Goal: Task Accomplishment & Management: Use online tool/utility

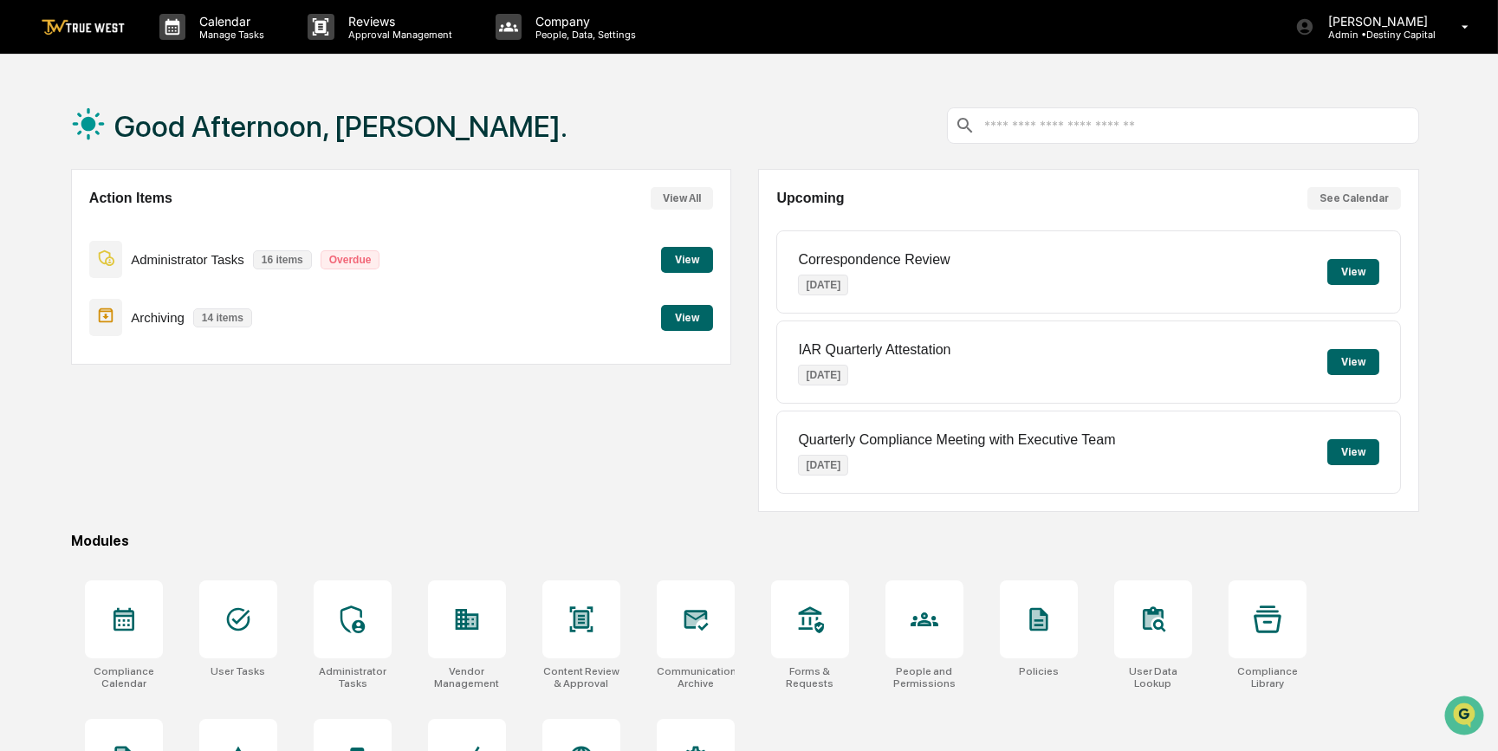
click at [691, 258] on button "View" at bounding box center [687, 260] width 52 height 26
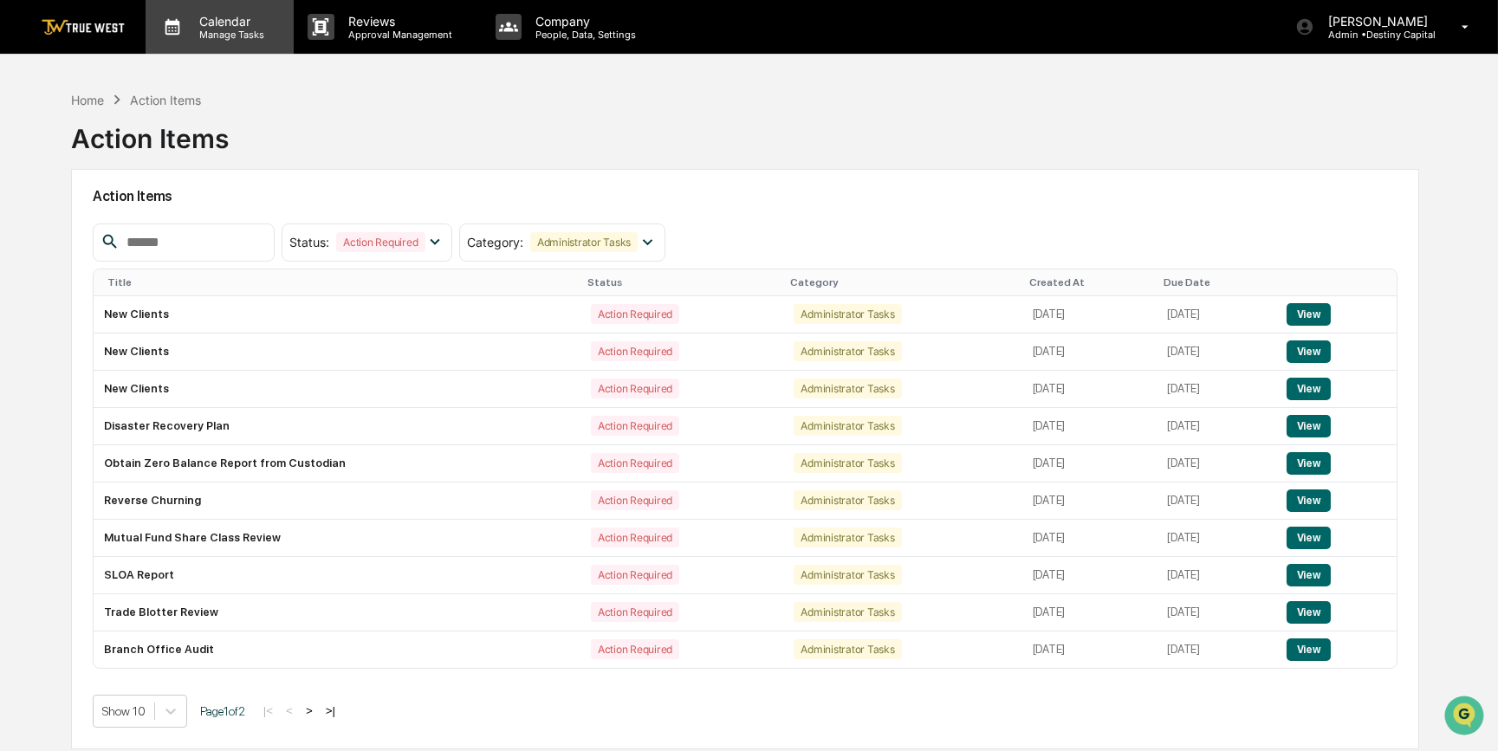
click at [230, 35] on p "Manage Tasks" at bounding box center [229, 35] width 88 height 12
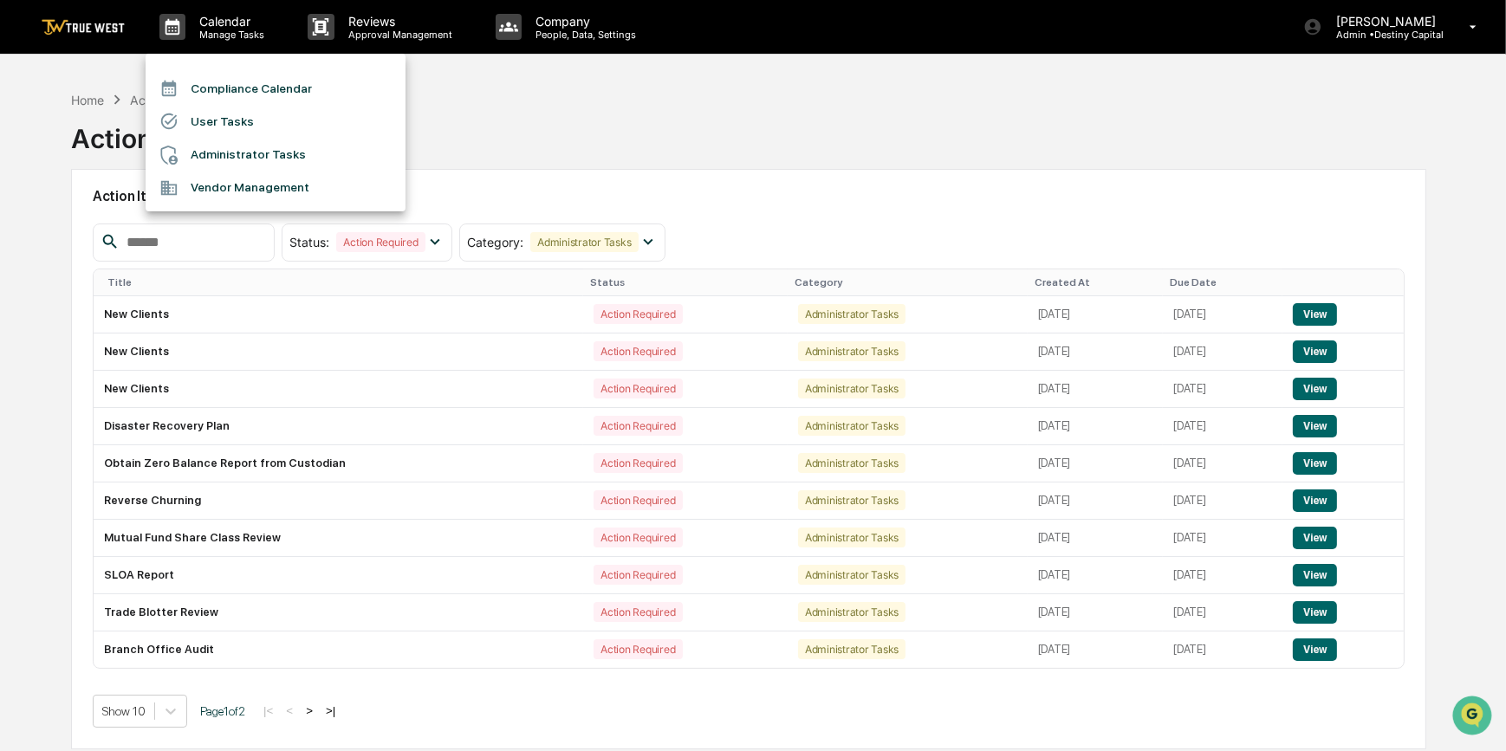
click at [238, 84] on li "Compliance Calendar" at bounding box center [276, 88] width 260 height 33
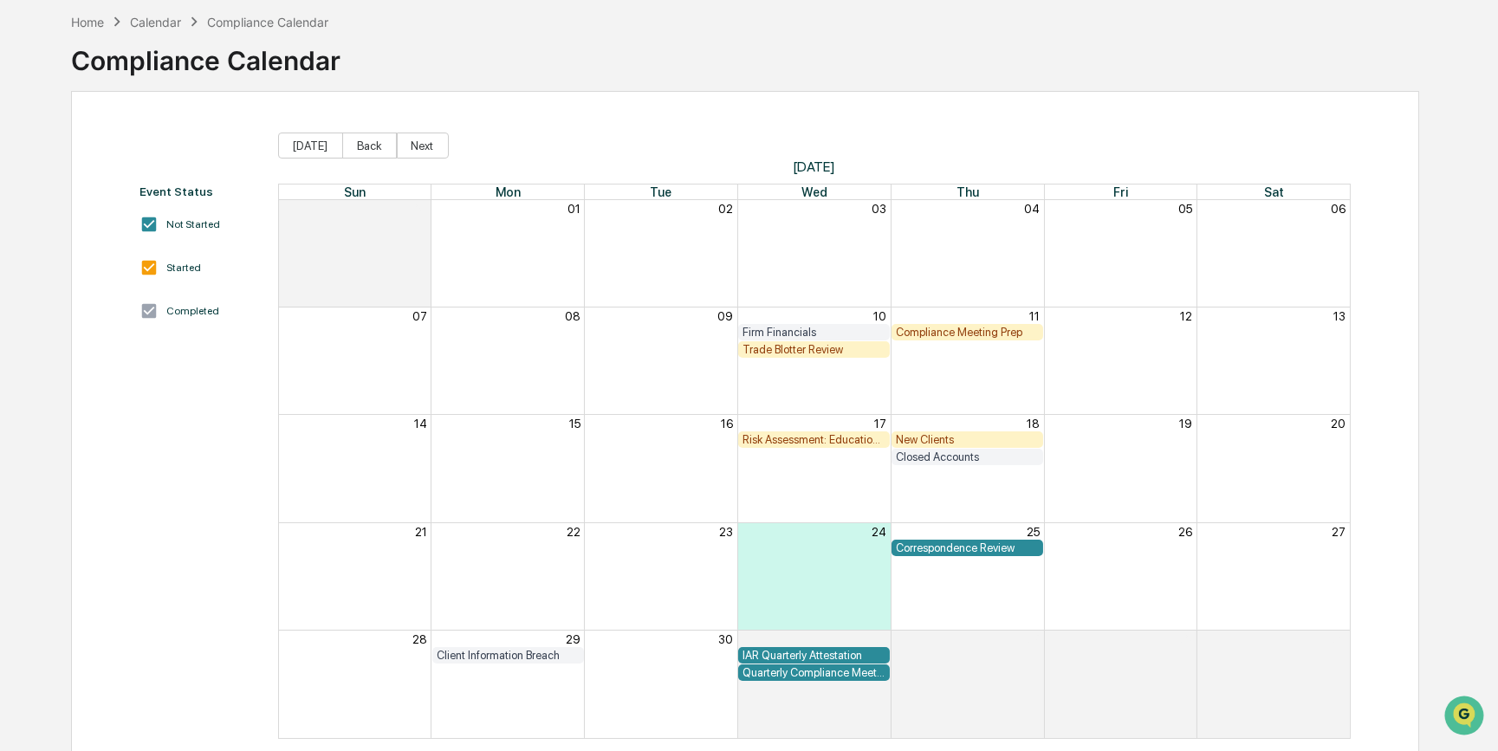
scroll to position [106, 0]
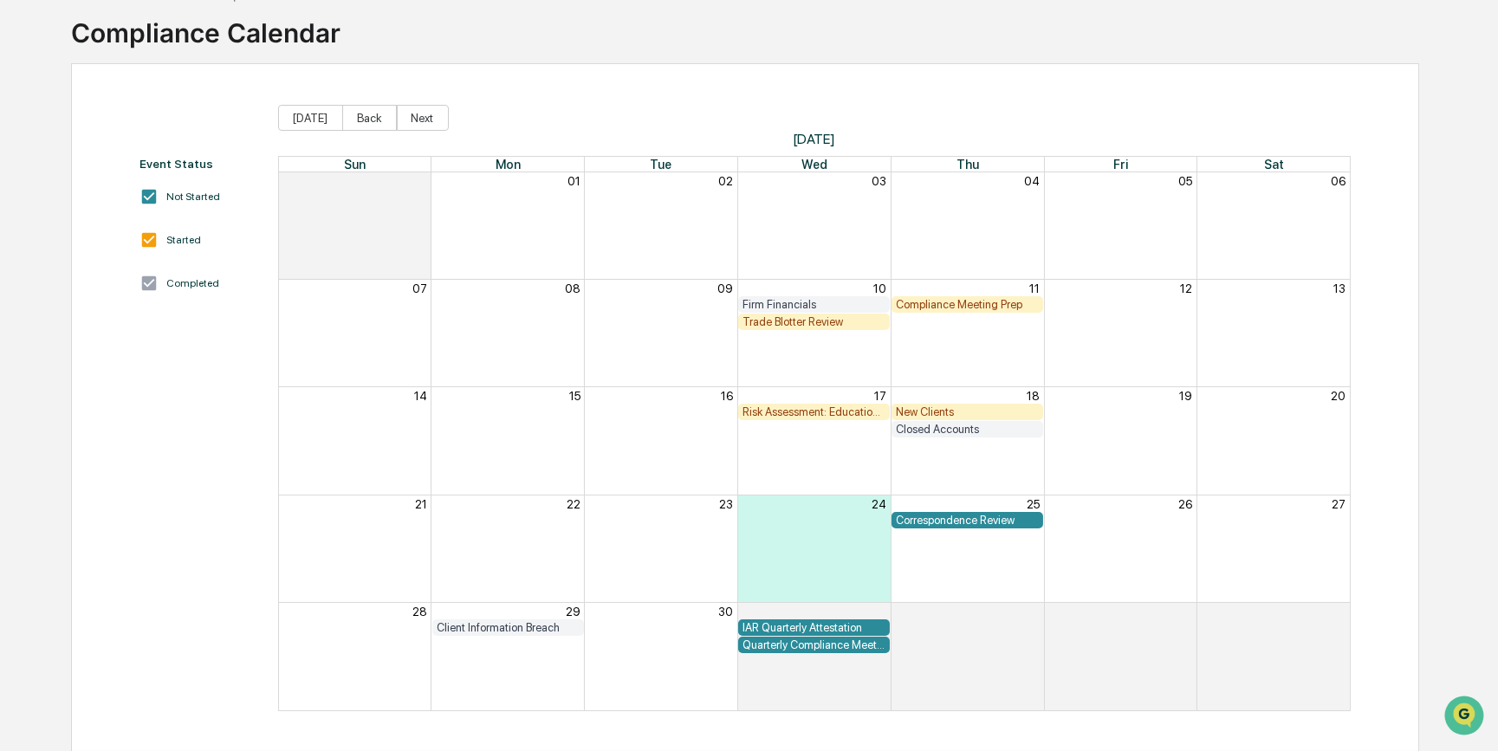
click at [659, 77] on div "Event Status Not Started Started Completed [DATE] Back Next [DATE] Sun Mon Tue …" at bounding box center [745, 407] width 1348 height 689
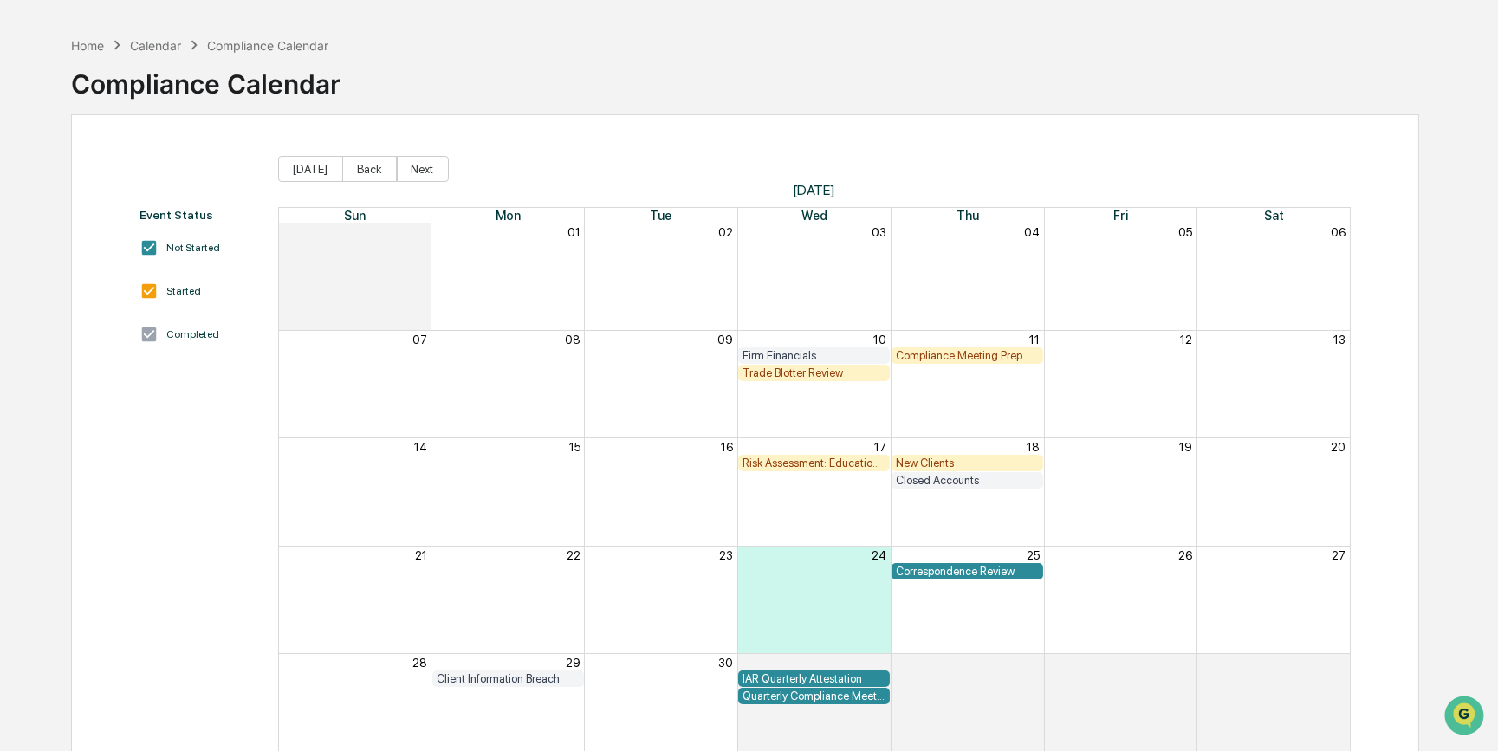
scroll to position [0, 0]
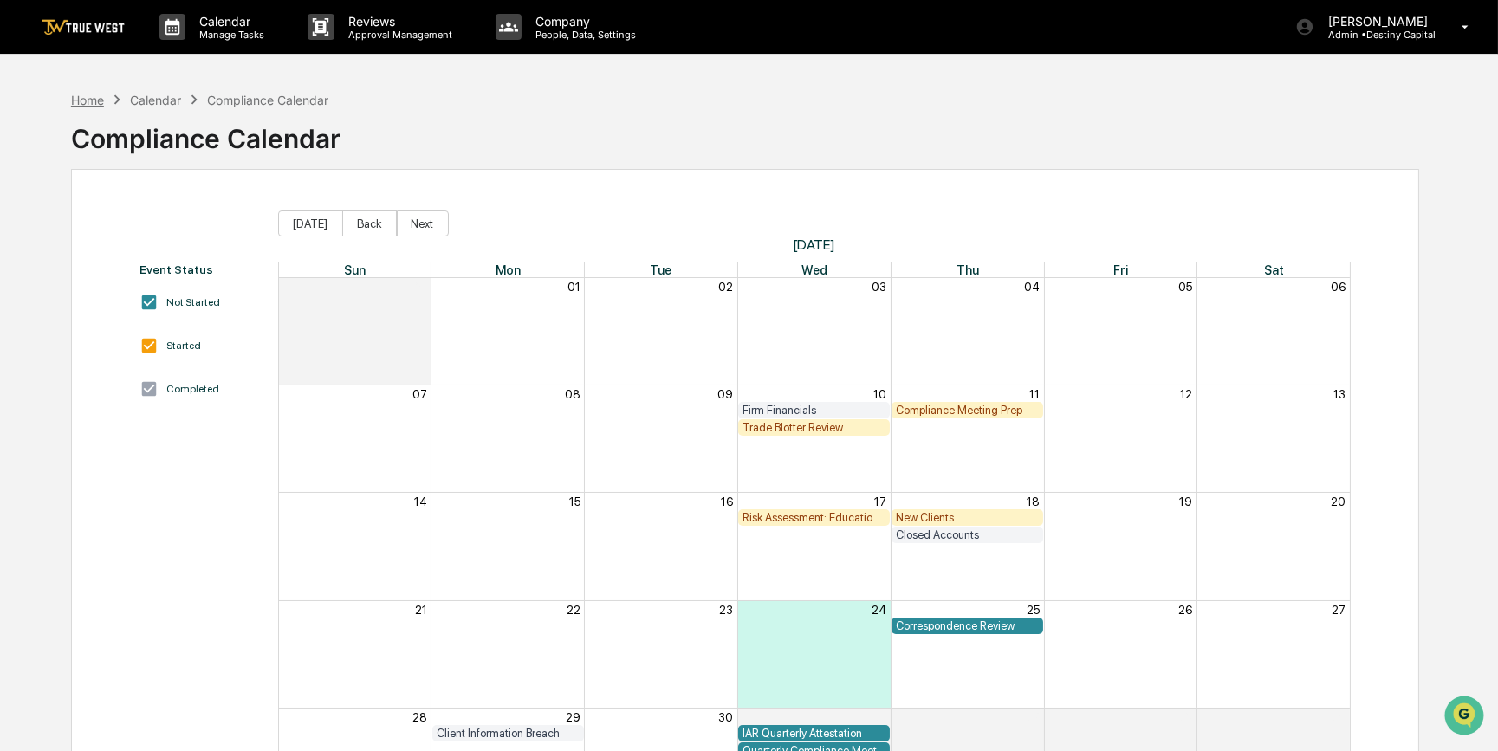
click at [78, 98] on div "Home" at bounding box center [87, 100] width 33 height 15
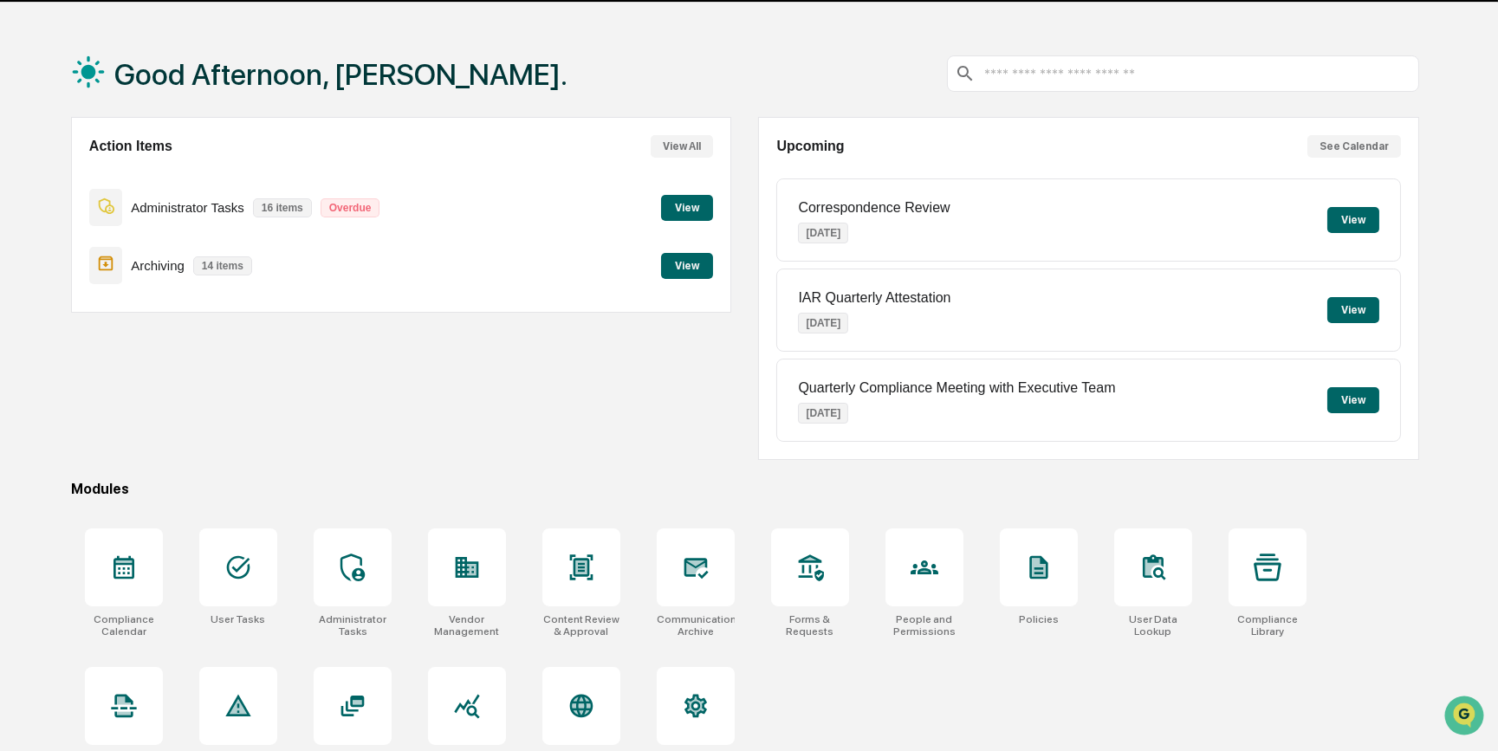
scroll to position [89, 0]
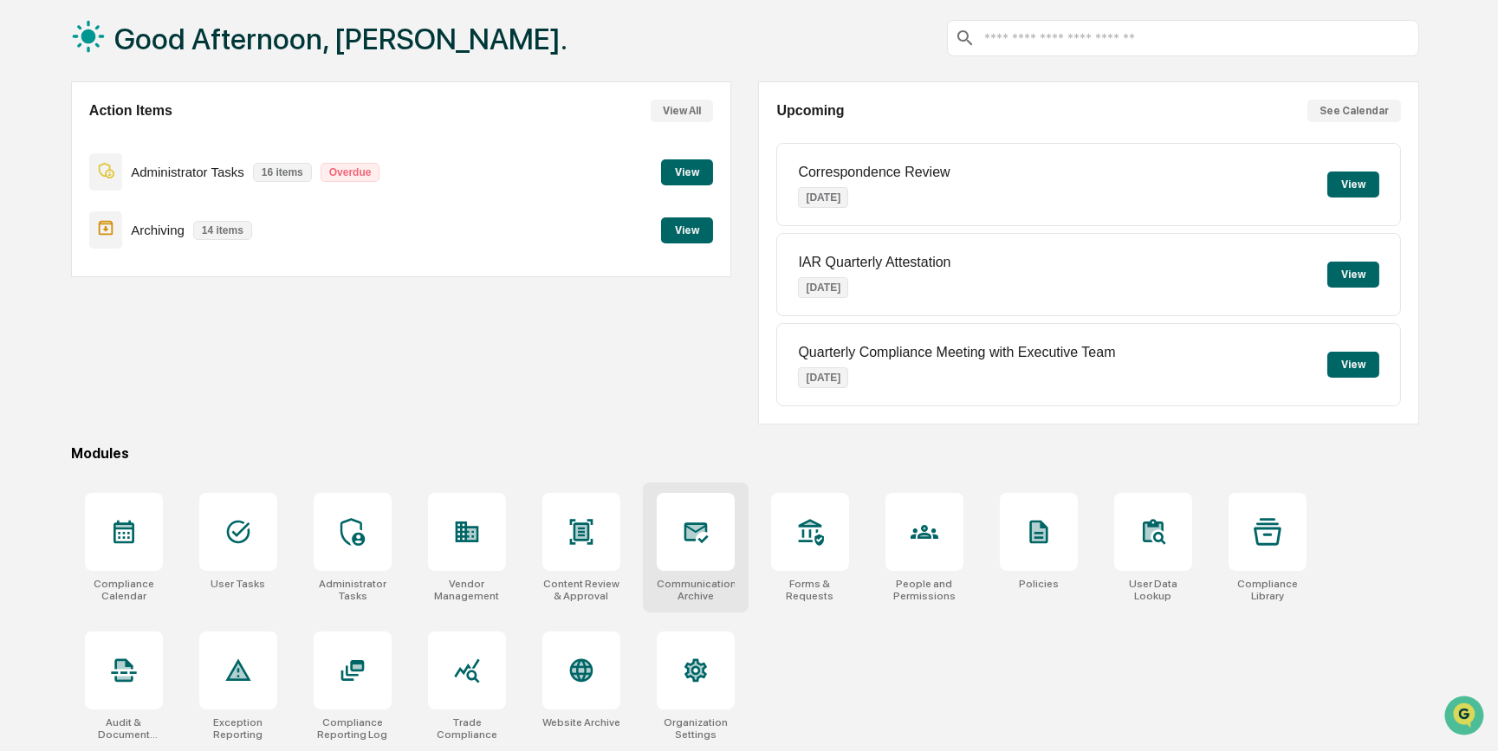
click at [698, 540] on icon at bounding box center [696, 532] width 28 height 28
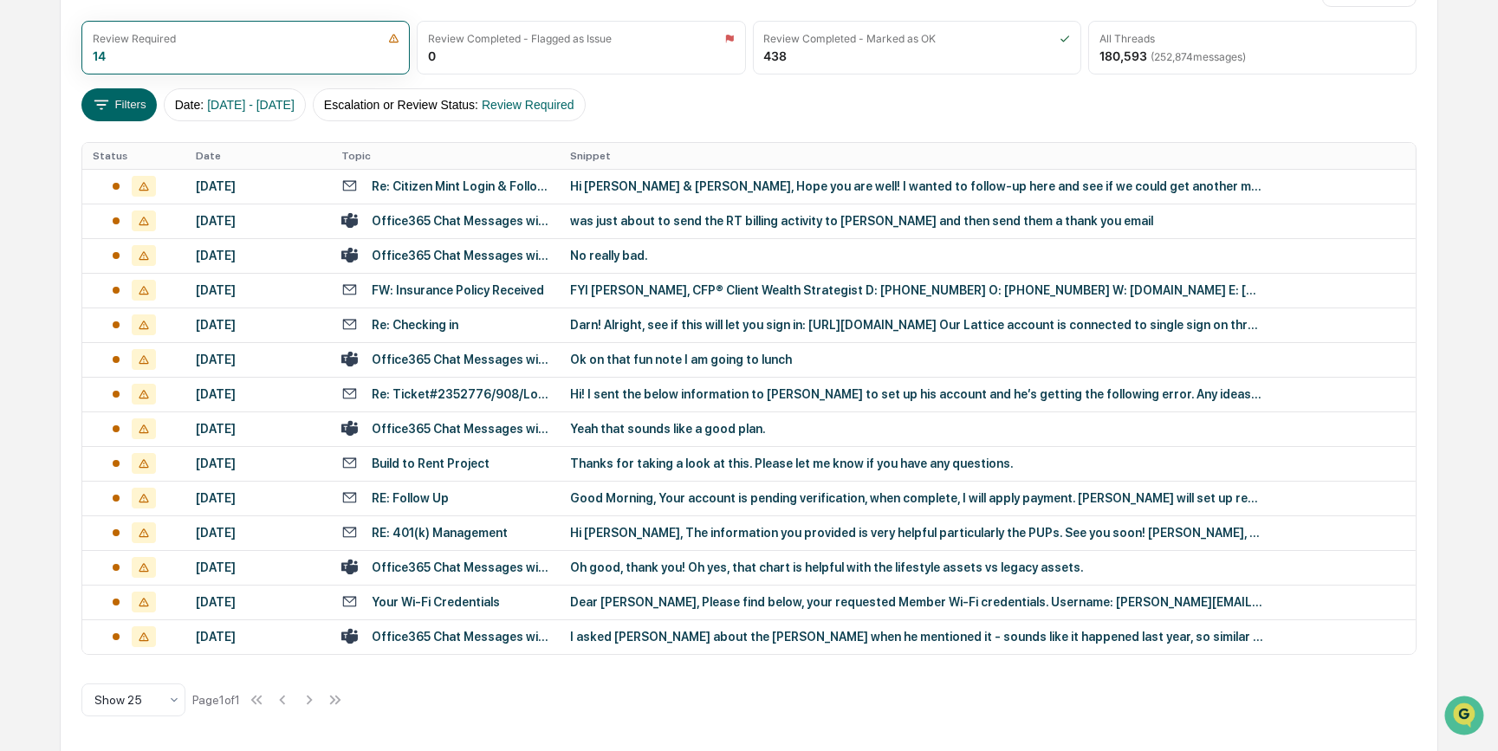
scroll to position [230, 0]
click at [785, 453] on td "Thanks for taking a look at this. Please let me know if you have any questions." at bounding box center [988, 462] width 856 height 35
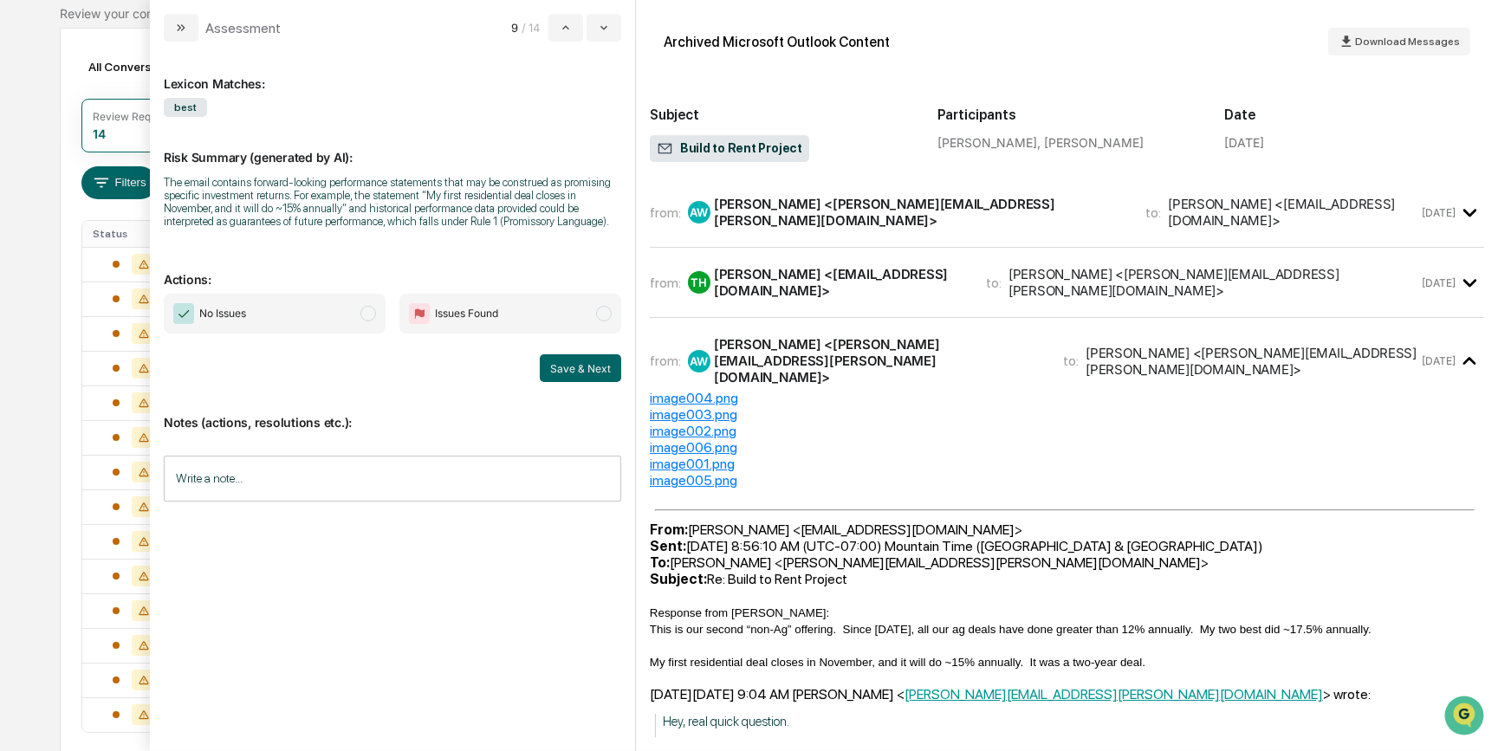
scroll to position [315, 0]
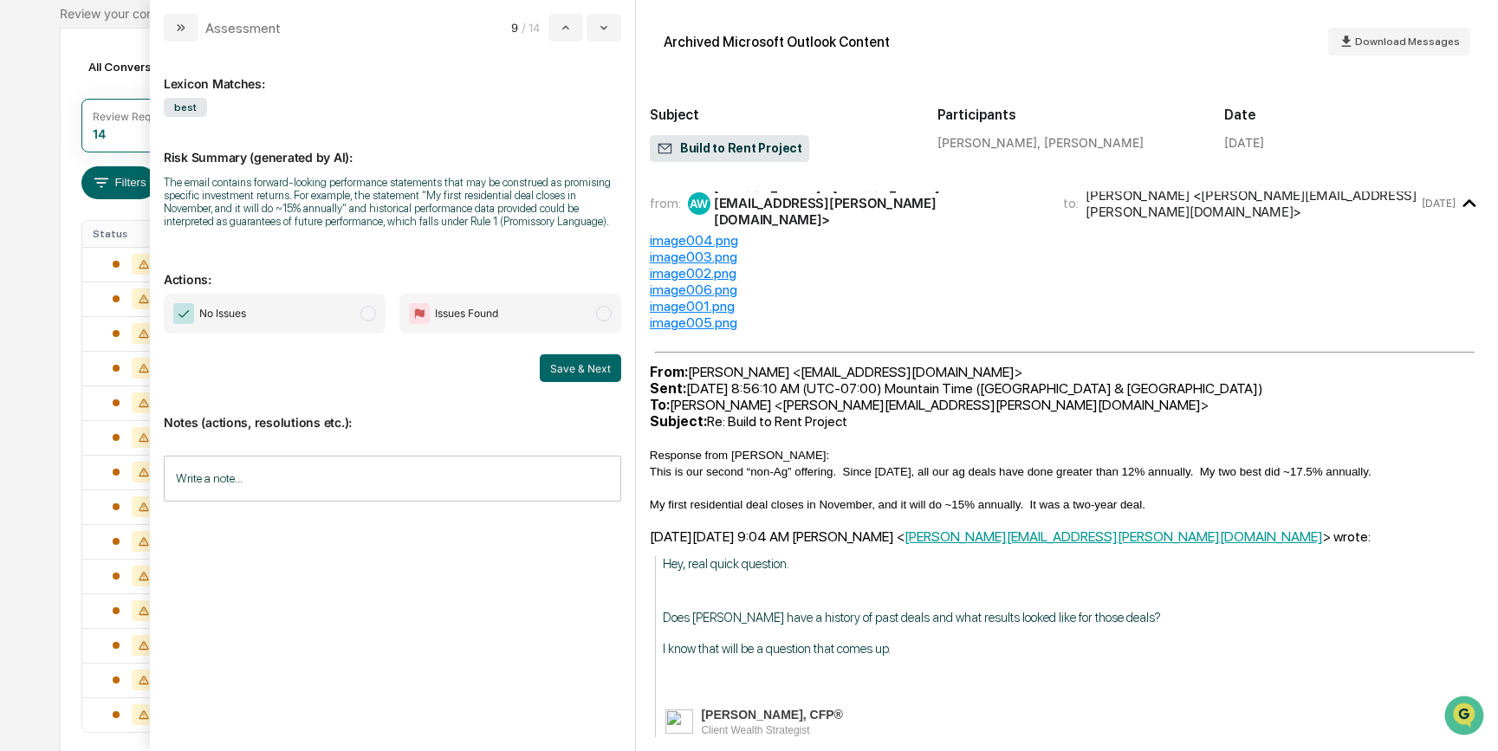
click at [211, 477] on div "Write a note... Write a note..." at bounding box center [393, 479] width 458 height 46
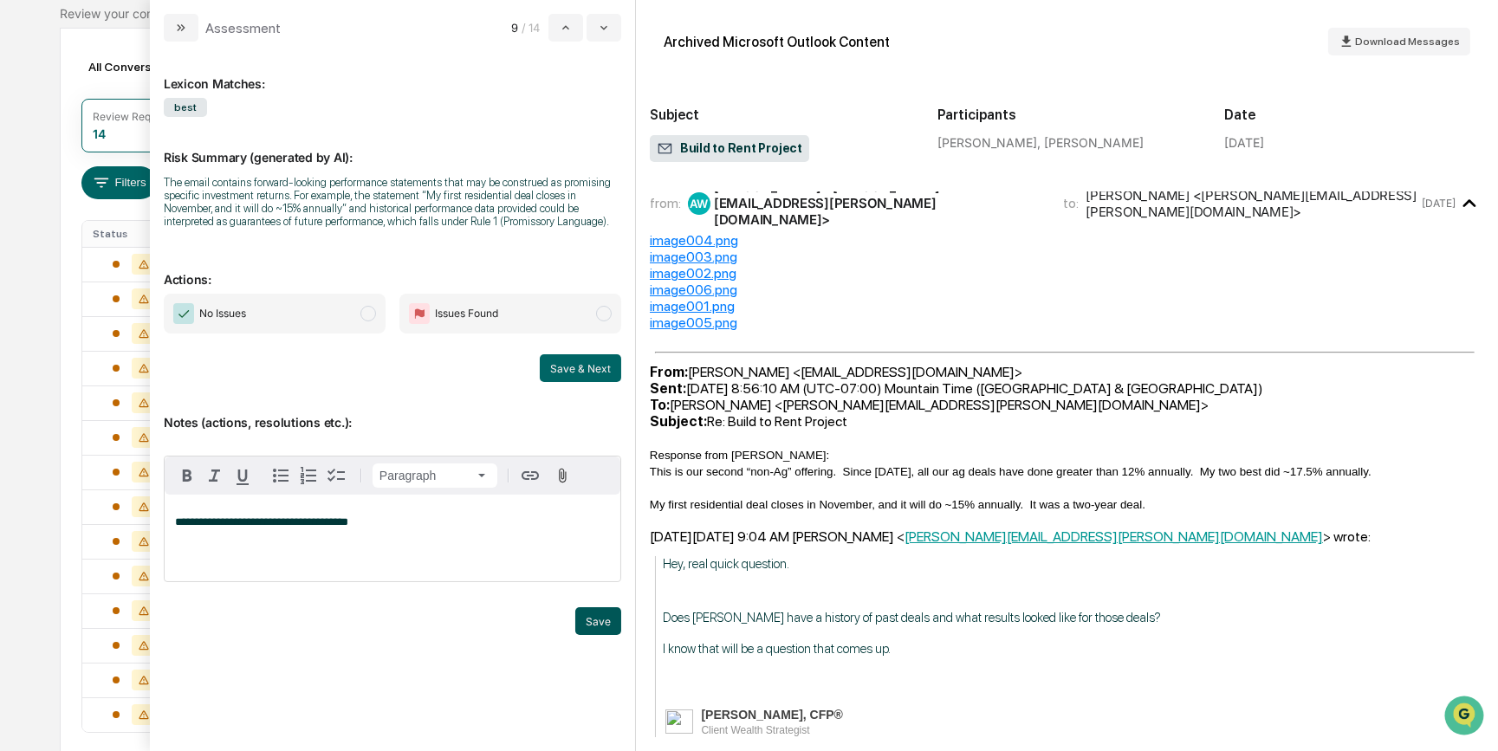
click at [598, 618] on button "Save" at bounding box center [598, 621] width 46 height 28
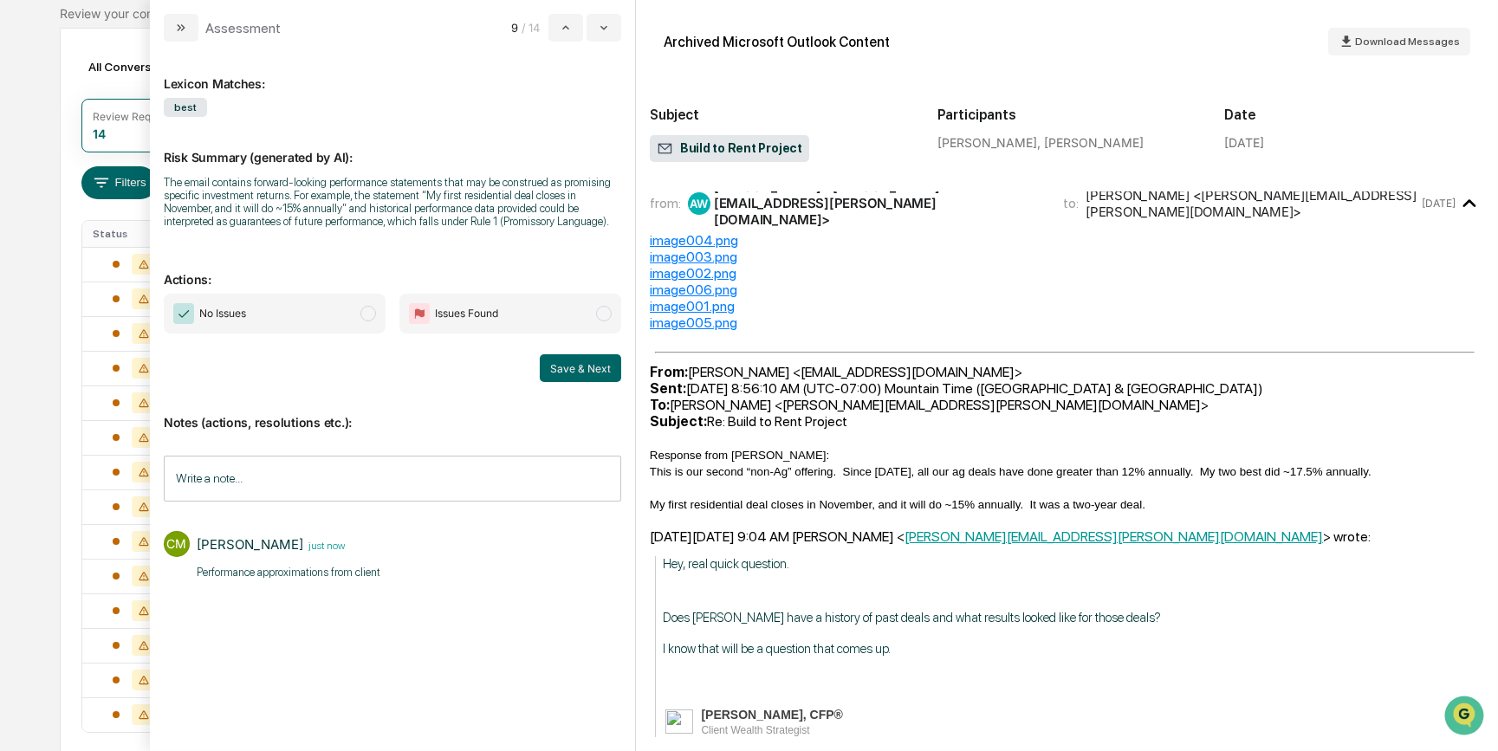
click at [317, 312] on span "No Issues" at bounding box center [275, 314] width 222 height 40
click at [607, 367] on button "Save & Next" at bounding box center [580, 368] width 81 height 28
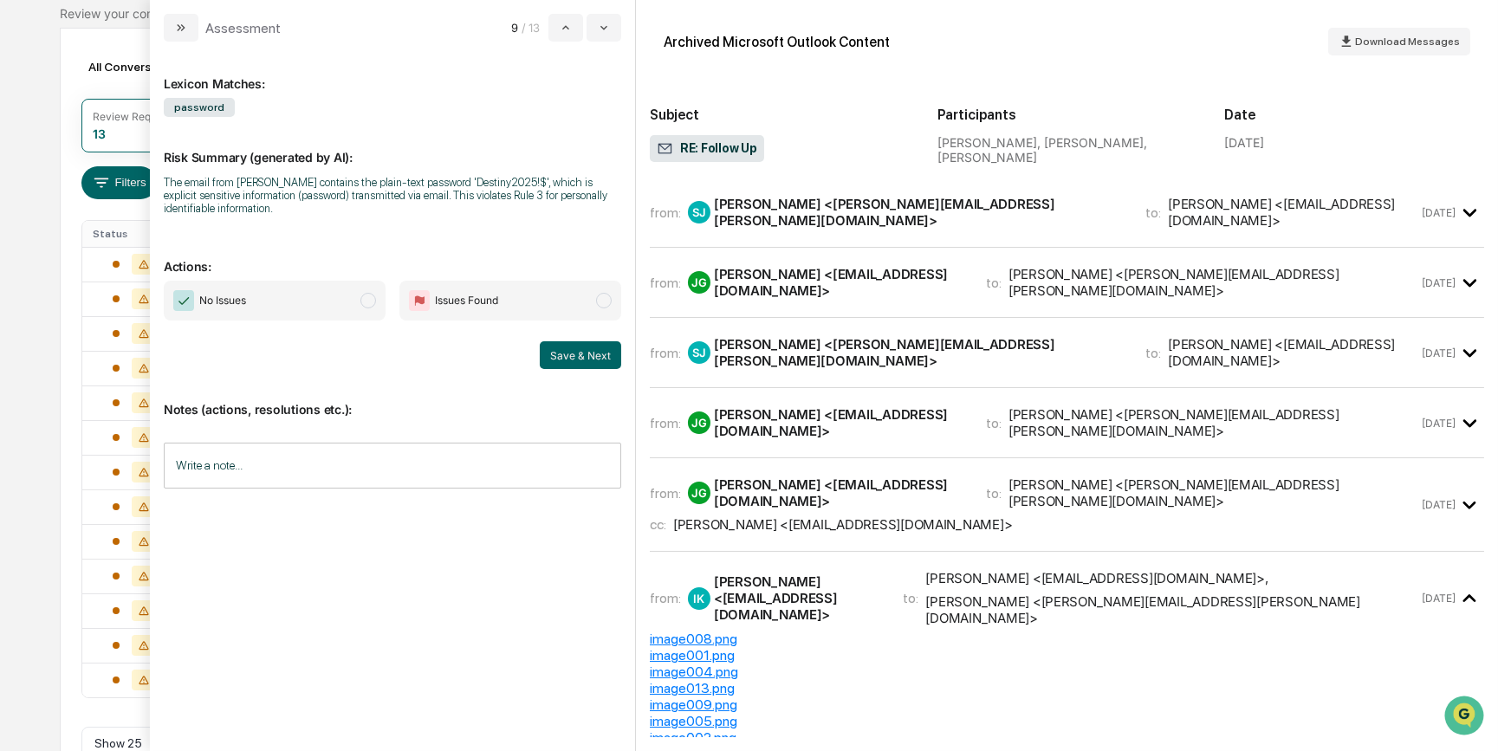
click at [325, 308] on span "No Issues" at bounding box center [275, 301] width 222 height 40
click at [592, 358] on button "Save & Next" at bounding box center [580, 355] width 81 height 28
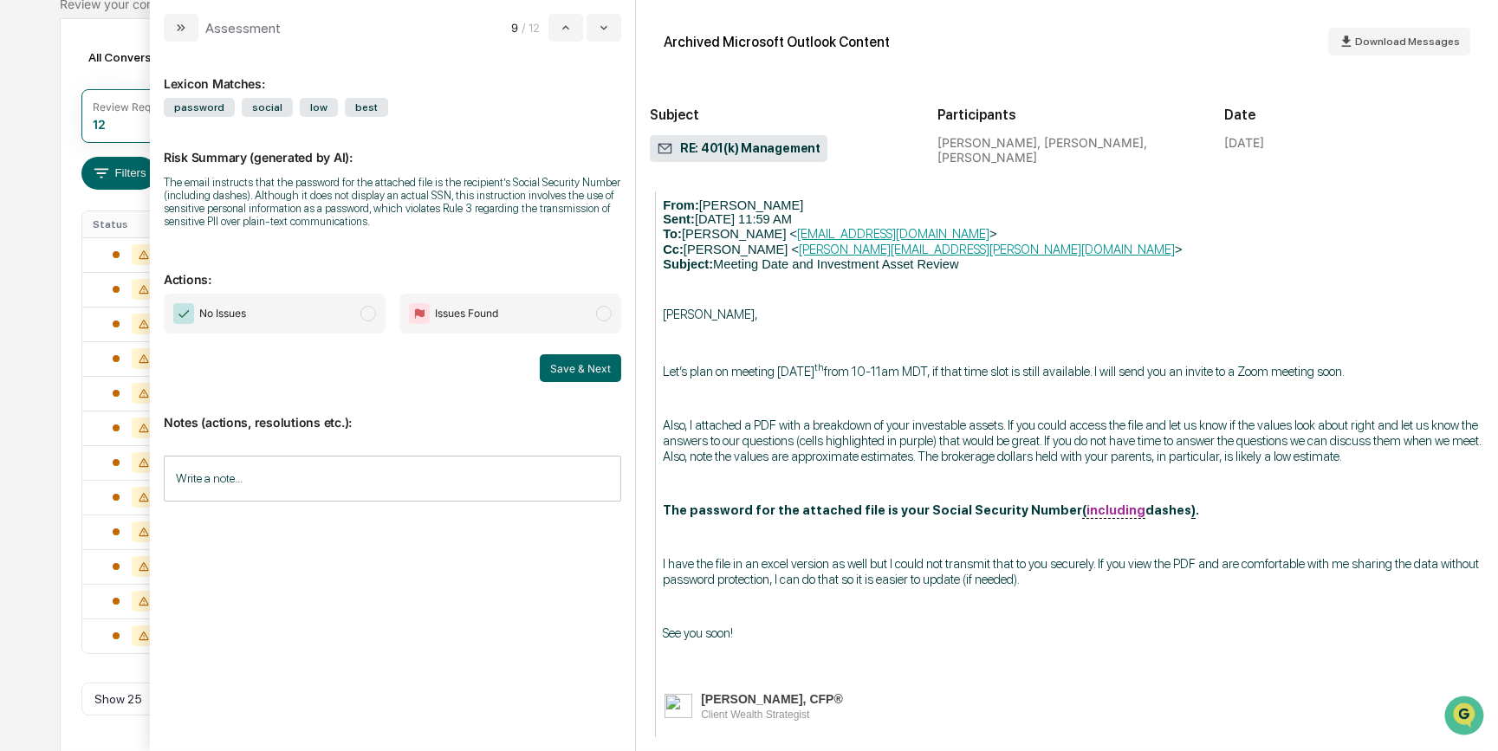
scroll to position [1932, 0]
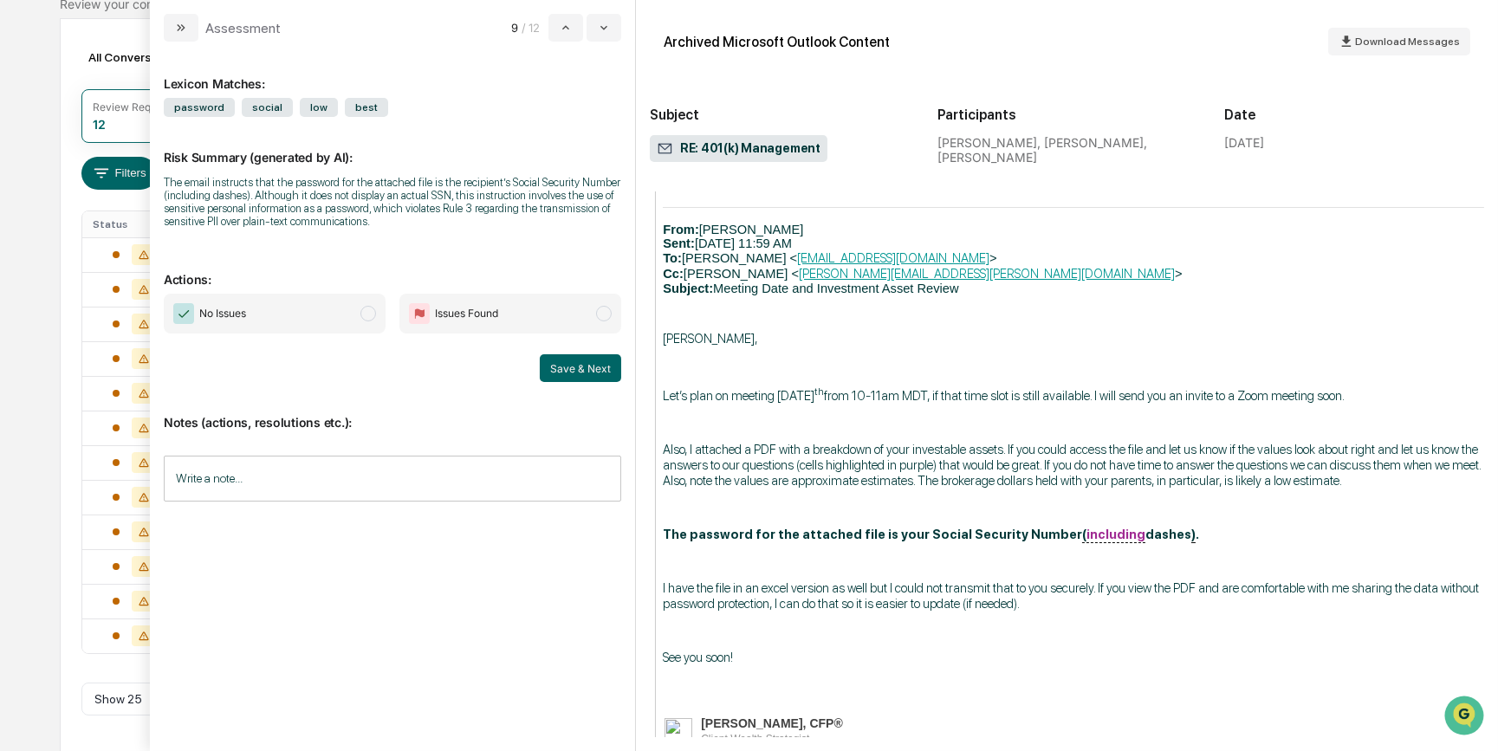
click at [290, 306] on span "No Issues" at bounding box center [275, 314] width 222 height 40
click at [553, 365] on button "Save & Next" at bounding box center [580, 368] width 81 height 28
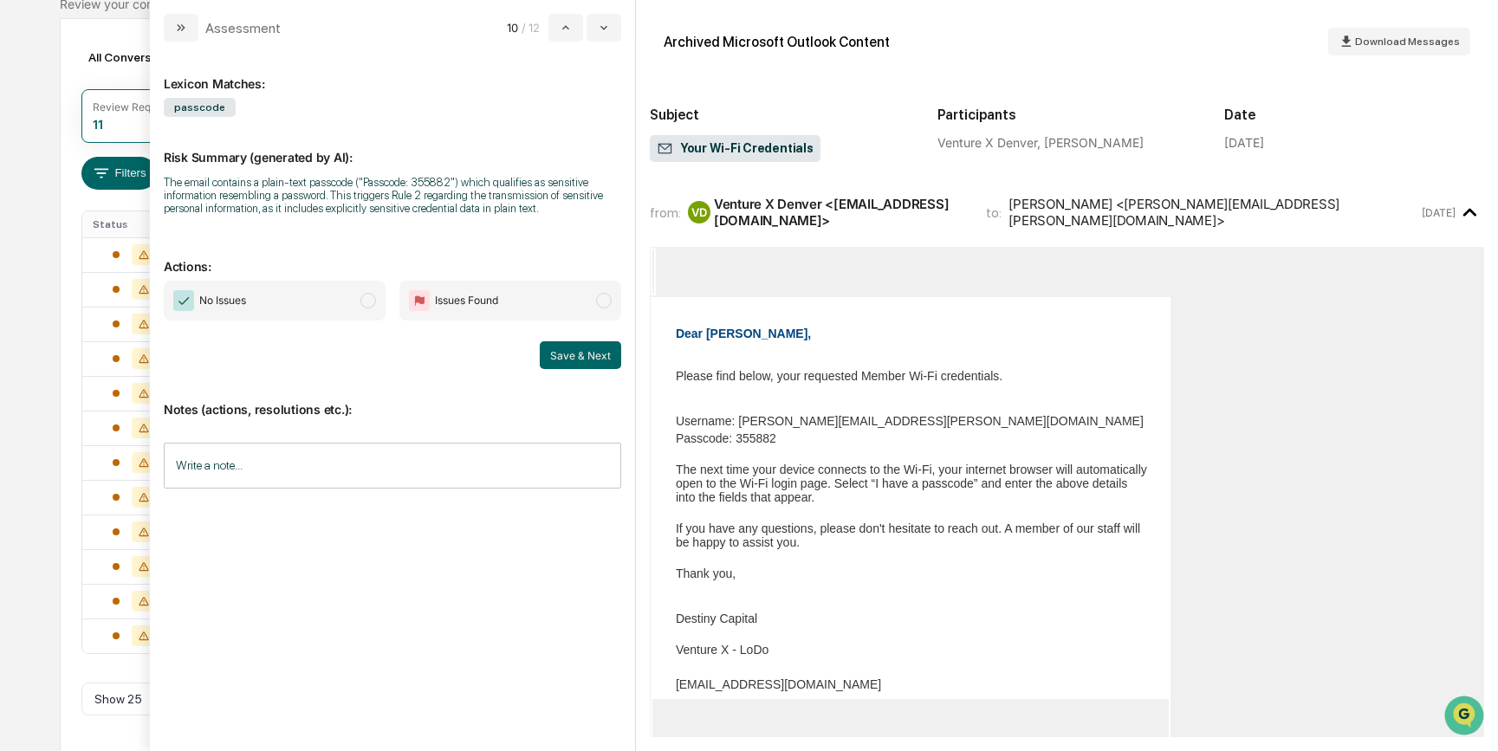
click at [256, 308] on span "No Issues" at bounding box center [275, 301] width 222 height 40
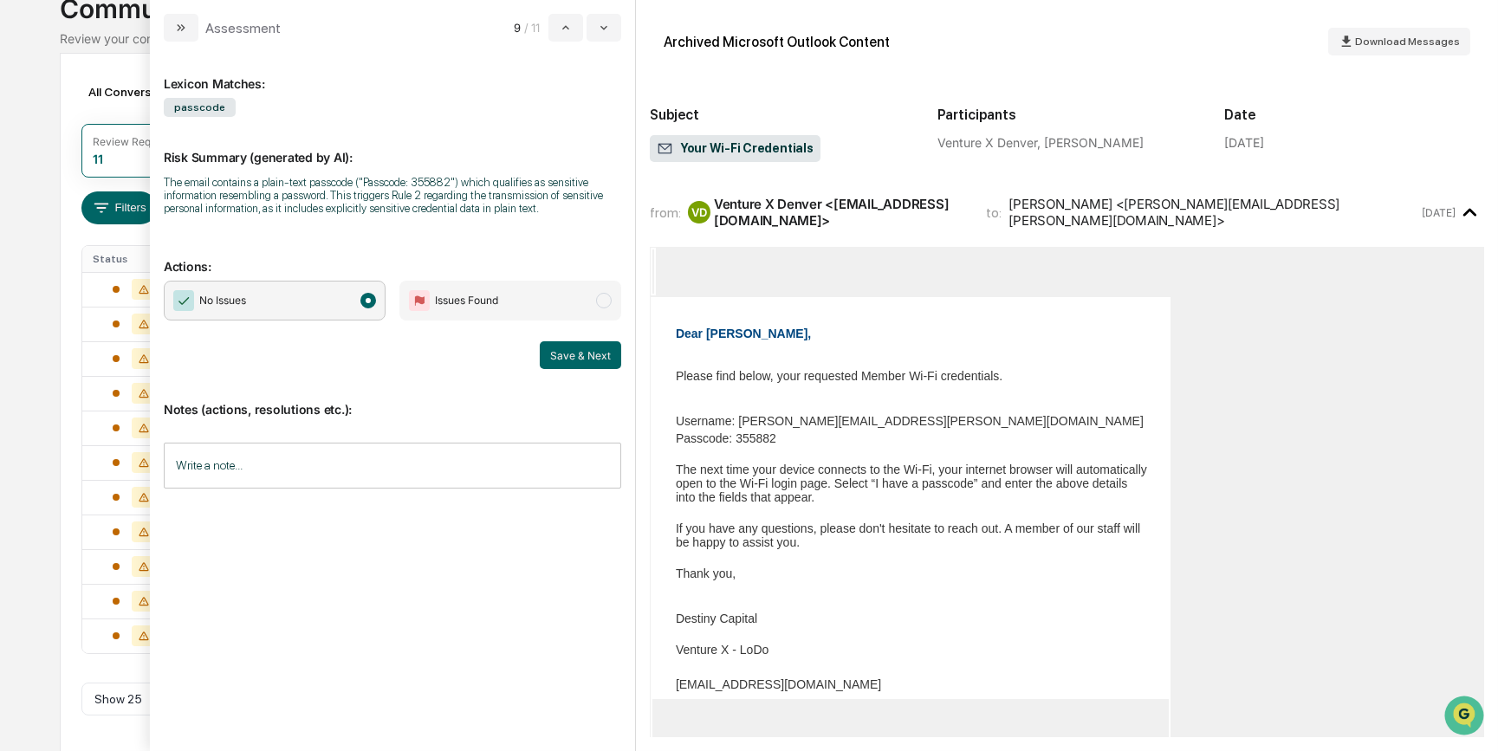
click at [594, 360] on button "Save & Next" at bounding box center [580, 355] width 81 height 28
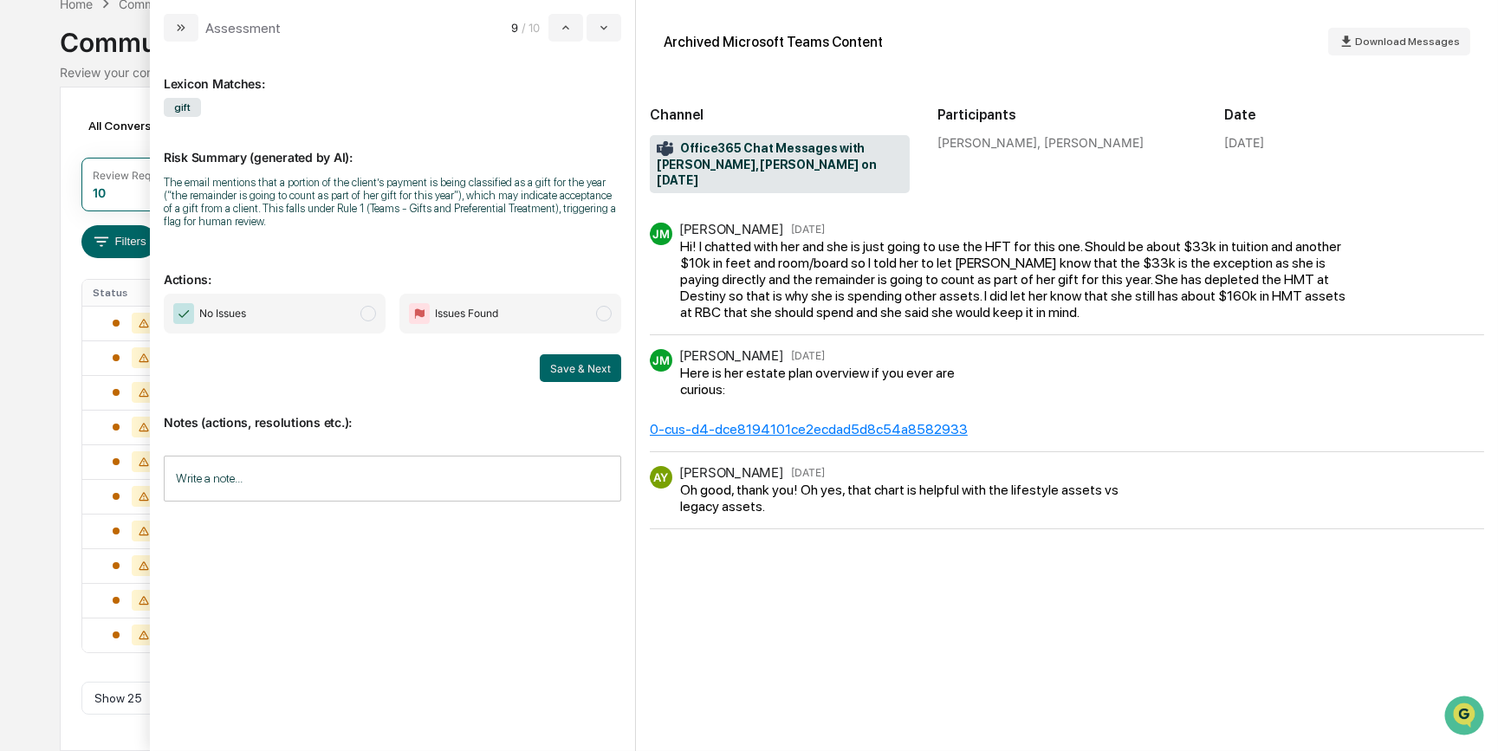
scroll to position [91, 0]
click at [893, 633] on div "[PERSON_NAME] [DATE] Hi! I chatted with her and she is just going to use the HF…" at bounding box center [1067, 480] width 834 height 515
click at [403, 685] on div "Lexicon Matches: gift Risk Summary (generated by AI): The email mentions that a…" at bounding box center [393, 389] width 458 height 668
click at [953, 589] on div "[PERSON_NAME] [DATE] Hi! I chatted with her and she is just going to use the HF…" at bounding box center [1067, 480] width 834 height 515
click at [340, 310] on span "No Issues" at bounding box center [275, 314] width 222 height 40
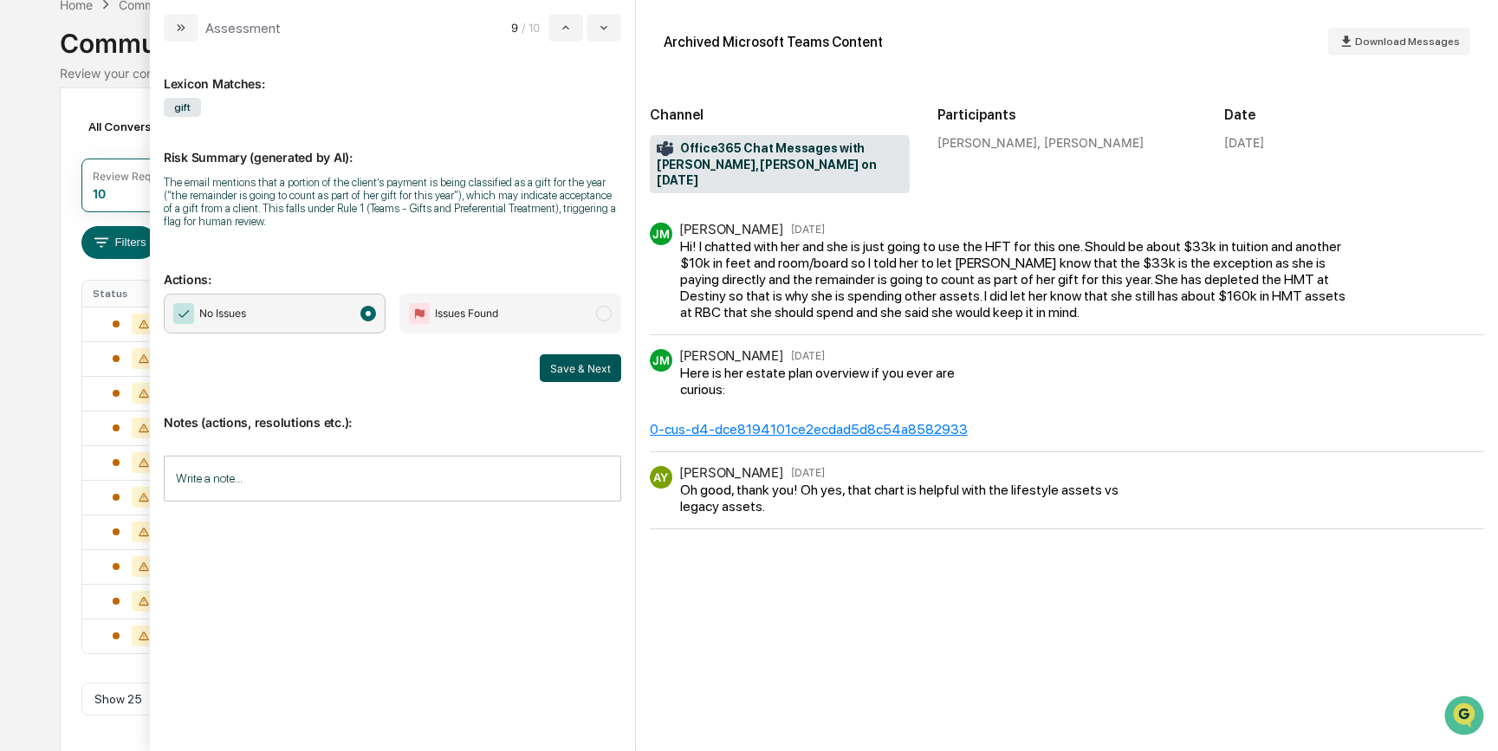
click at [554, 379] on button "Save & Next" at bounding box center [580, 368] width 81 height 28
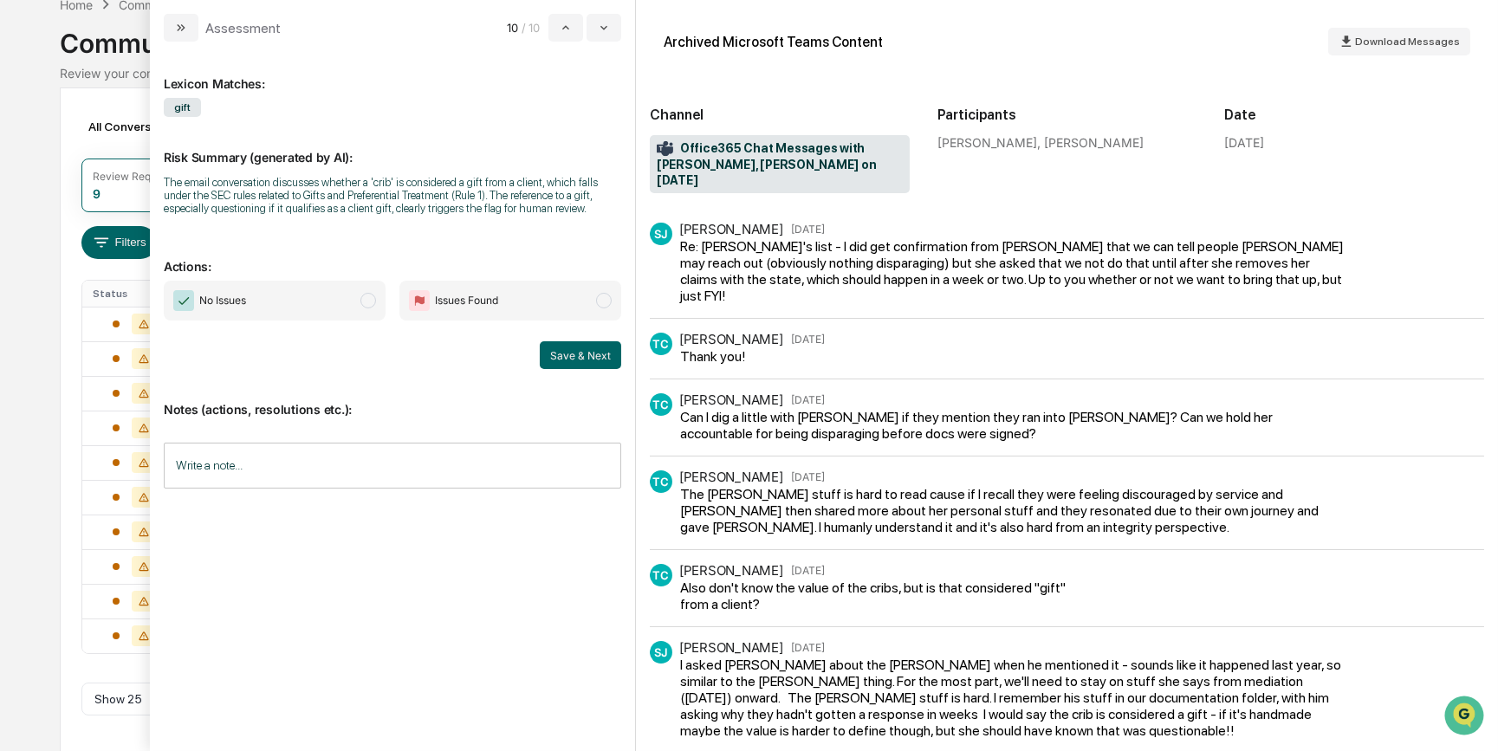
scroll to position [56, 0]
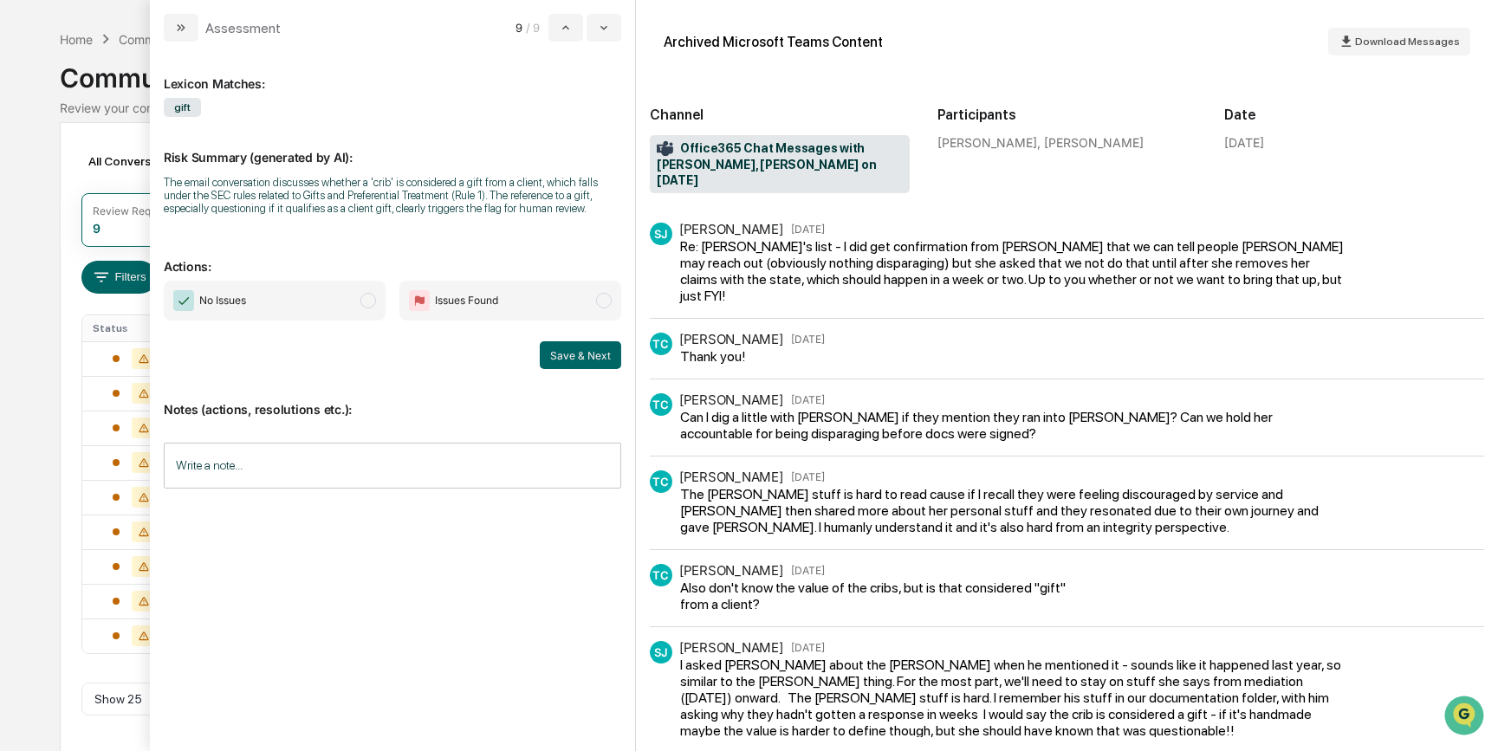
click at [49, 641] on div "Calendar Manage Tasks Reviews Approval Management Company People, Data, Setting…" at bounding box center [749, 348] width 1498 height 808
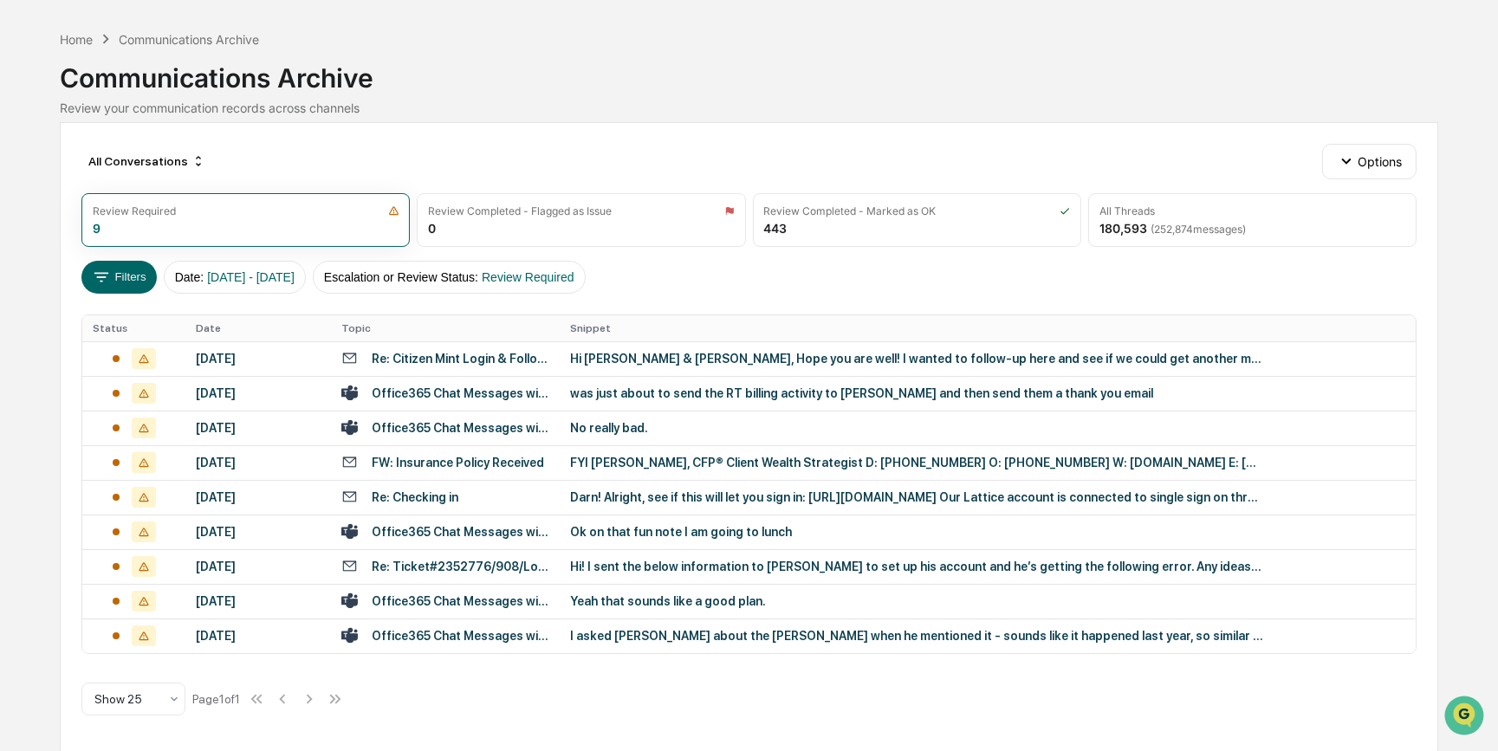
click at [742, 69] on div "Communications Archive" at bounding box center [749, 71] width 1379 height 45
